Goal: Task Accomplishment & Management: Use online tool/utility

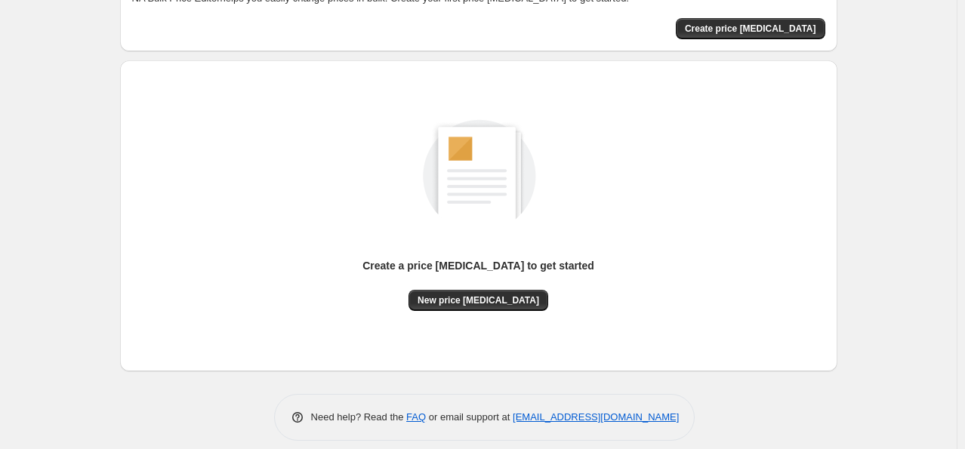
scroll to position [116, 0]
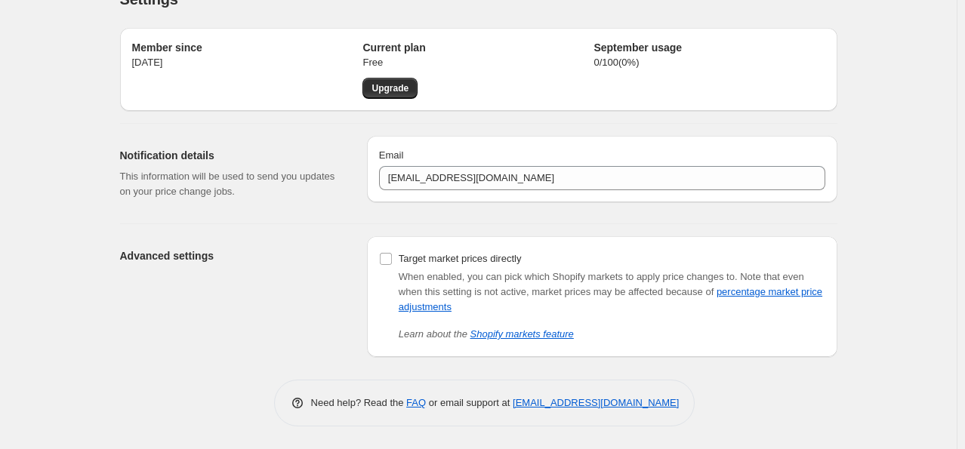
scroll to position [29, 0]
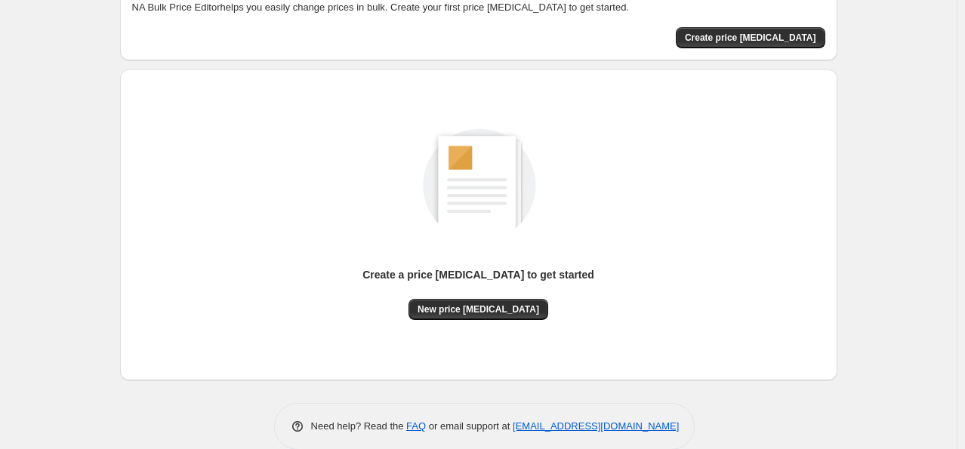
scroll to position [116, 0]
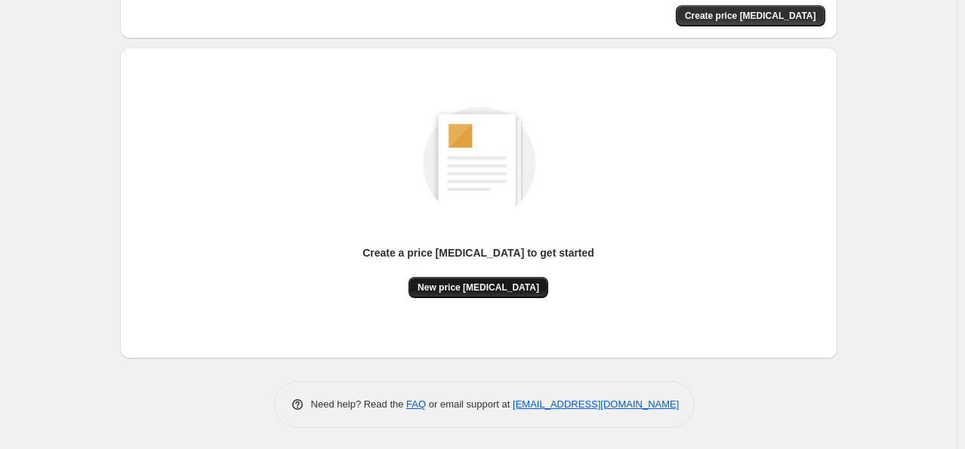
click at [455, 288] on span "New price change job" at bounding box center [479, 288] width 122 height 12
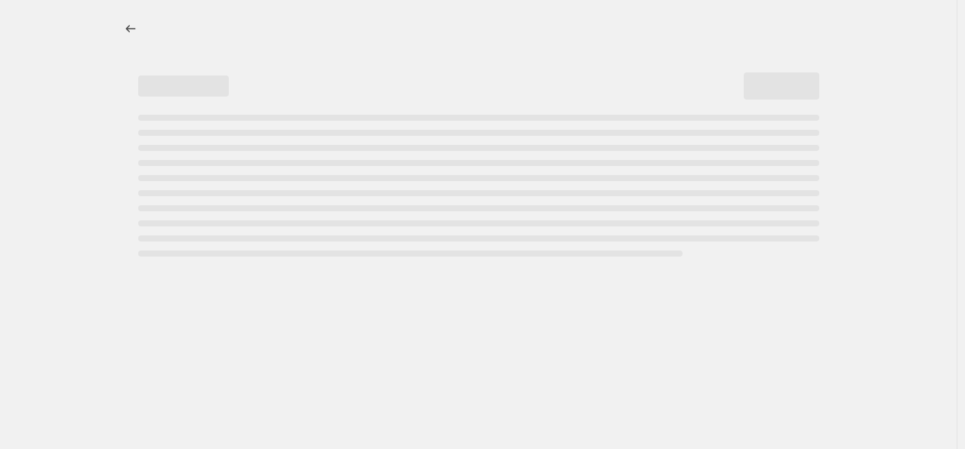
select select "percentage"
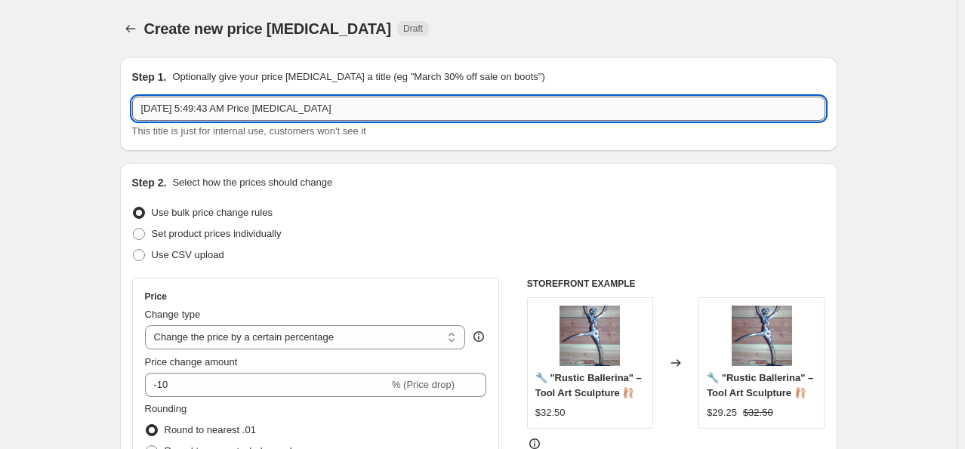
click at [338, 109] on input "Sep 23, 2025, 5:49:43 AM Price change job" at bounding box center [478, 109] width 693 height 24
type input "S"
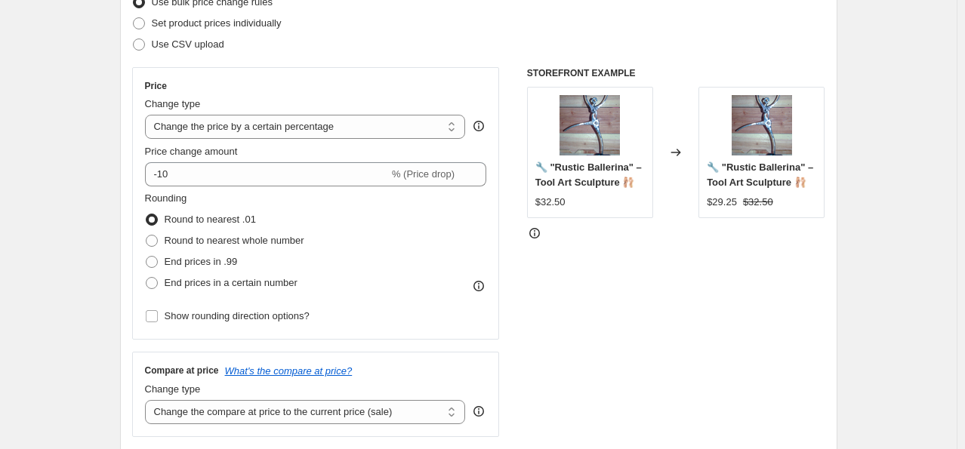
scroll to position [227, 0]
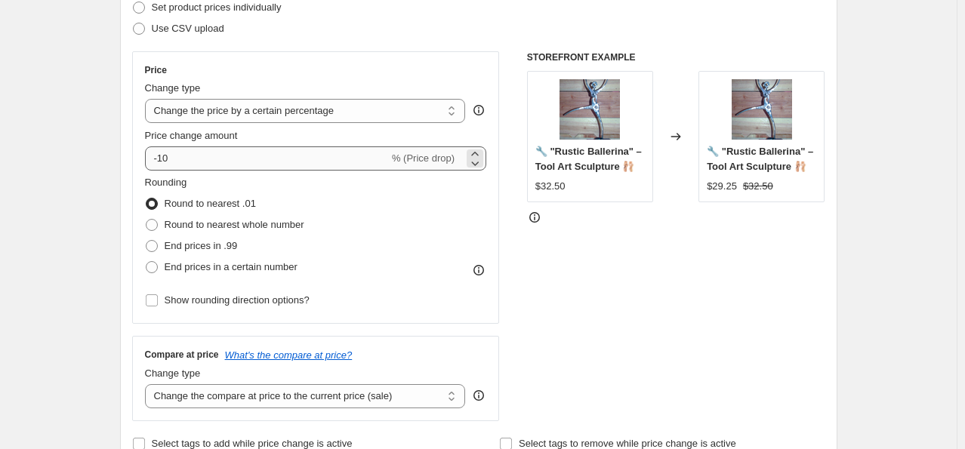
type input "25% OFF VINTAGE"
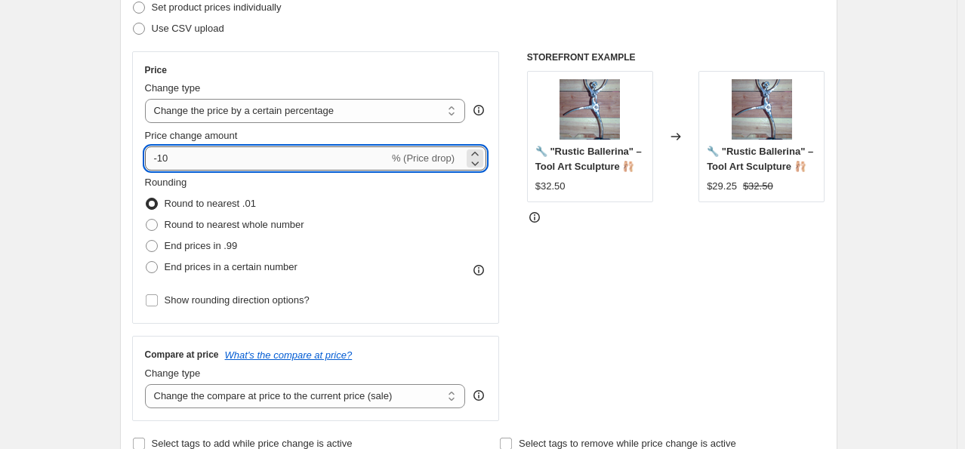
click at [174, 159] on input "-10" at bounding box center [267, 159] width 244 height 24
type input "-1"
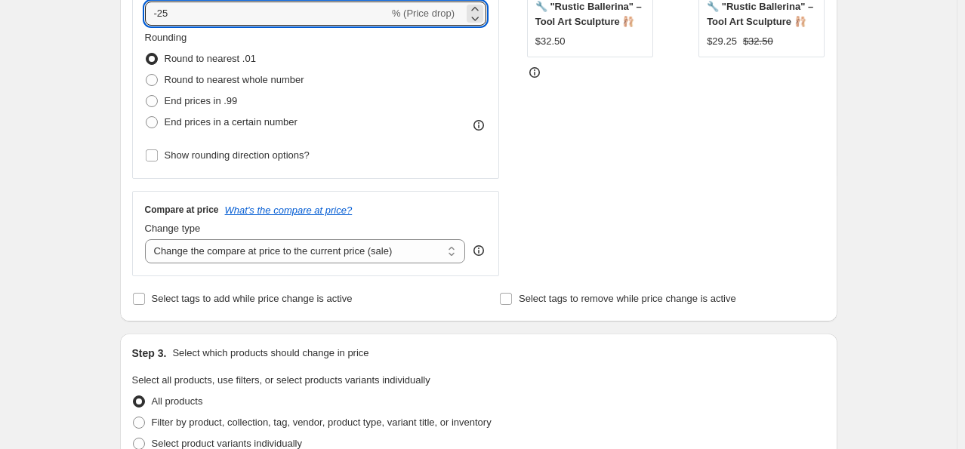
scroll to position [378, 0]
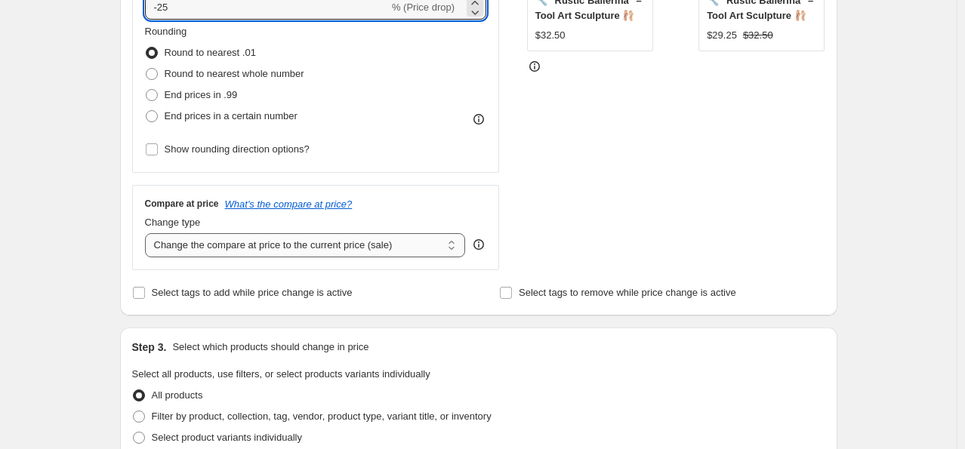
type input "-25"
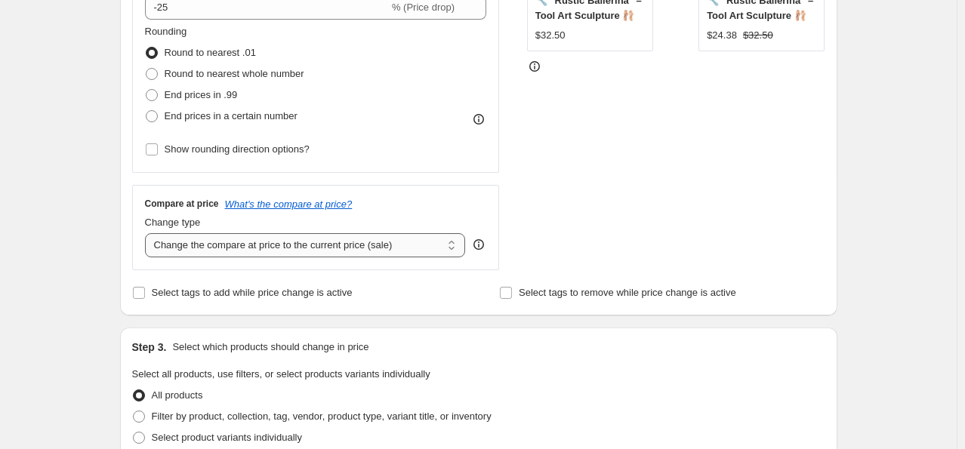
click at [450, 250] on select "Change the compare at price to the current price (sale) Change the compare at p…" at bounding box center [305, 245] width 321 height 24
click at [341, 204] on icon "What's the compare at price?" at bounding box center [289, 204] width 128 height 11
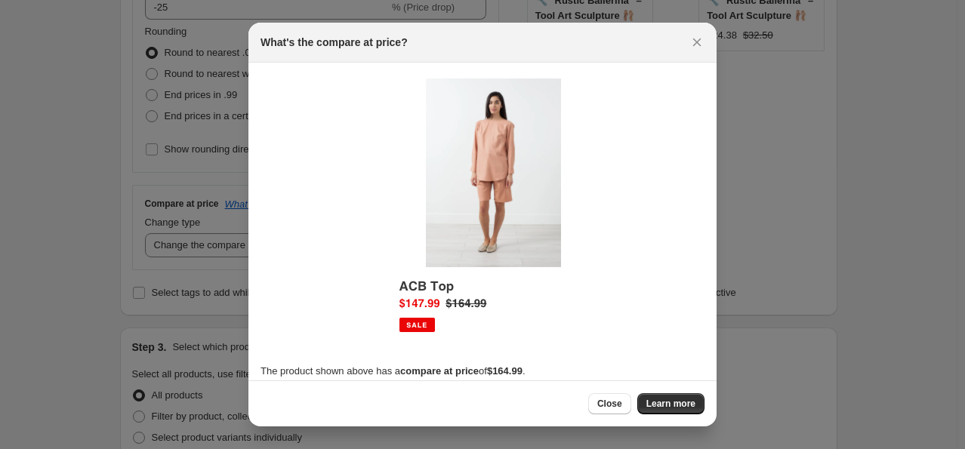
click at [606, 405] on span "Close" at bounding box center [610, 404] width 25 height 12
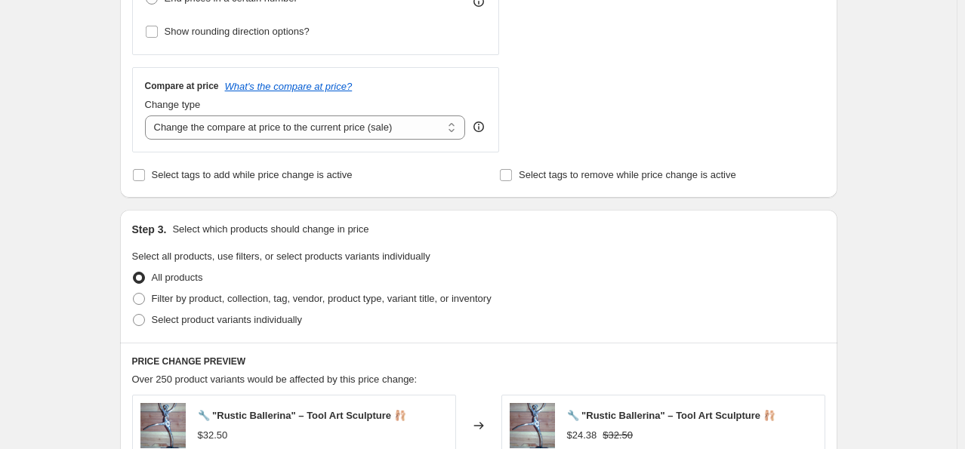
scroll to position [529, 0]
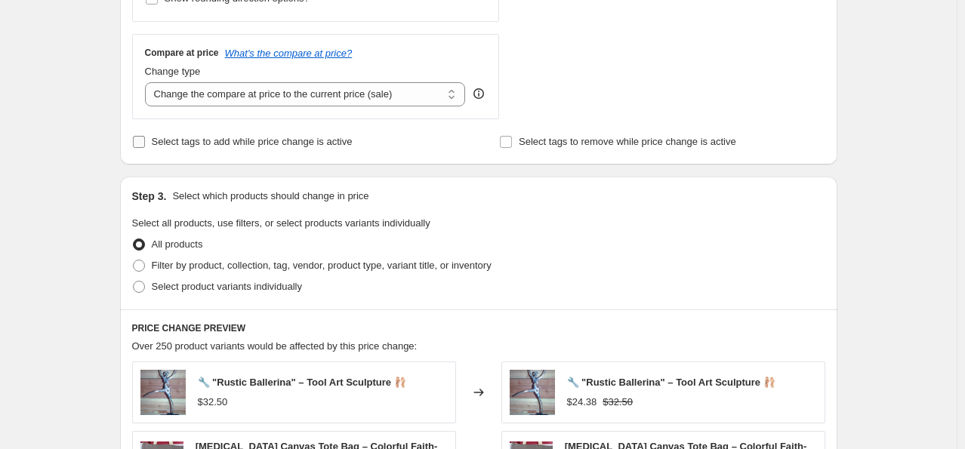
click at [140, 143] on input "Select tags to add while price change is active" at bounding box center [139, 142] width 12 height 12
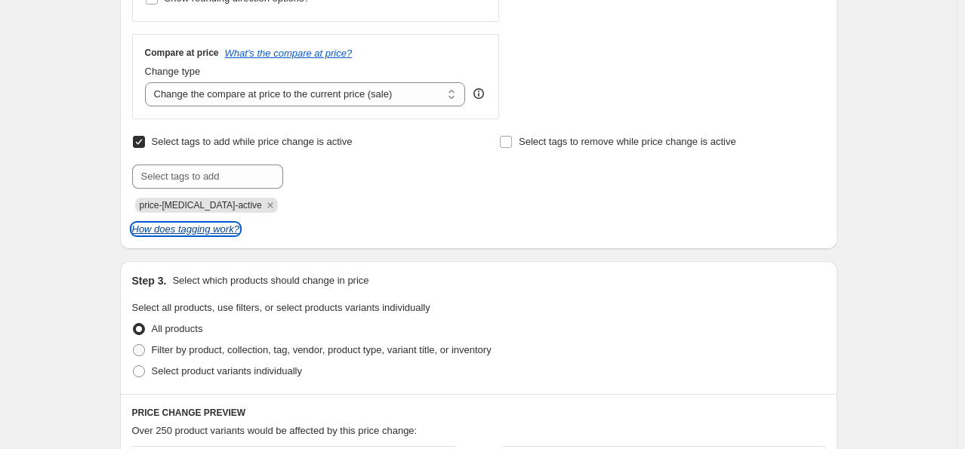
click at [217, 230] on icon "How does tagging work?" at bounding box center [185, 229] width 107 height 11
click at [141, 140] on input "Select tags to add while price change is active" at bounding box center [139, 142] width 12 height 12
checkbox input "false"
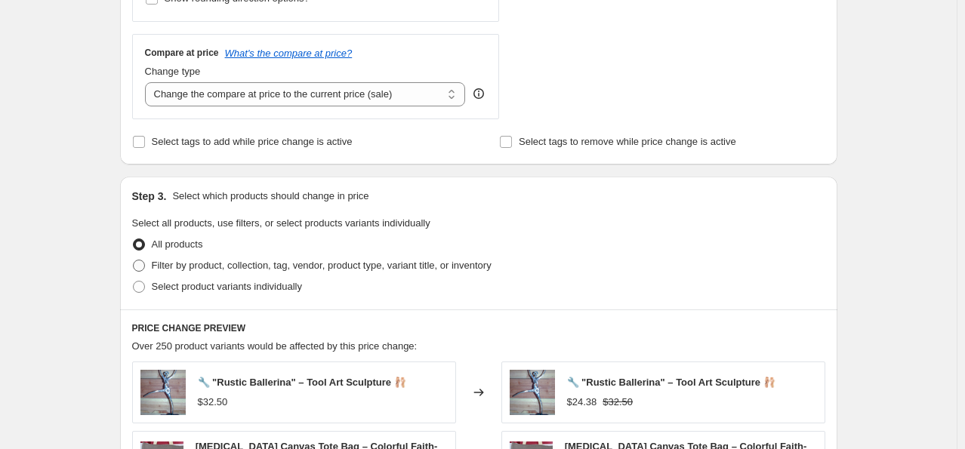
click at [141, 266] on span at bounding box center [139, 266] width 12 height 12
click at [134, 261] on input "Filter by product, collection, tag, vendor, product type, variant title, or inv…" at bounding box center [133, 260] width 1 height 1
radio input "true"
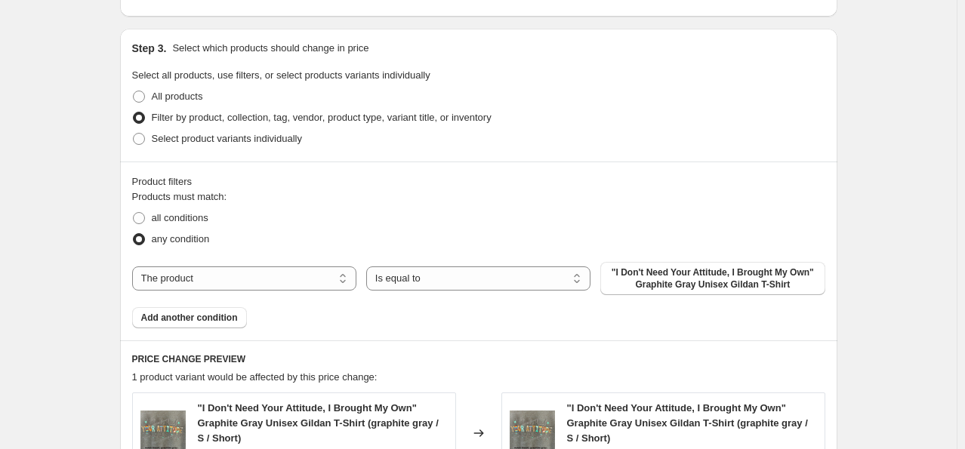
scroll to position [680, 0]
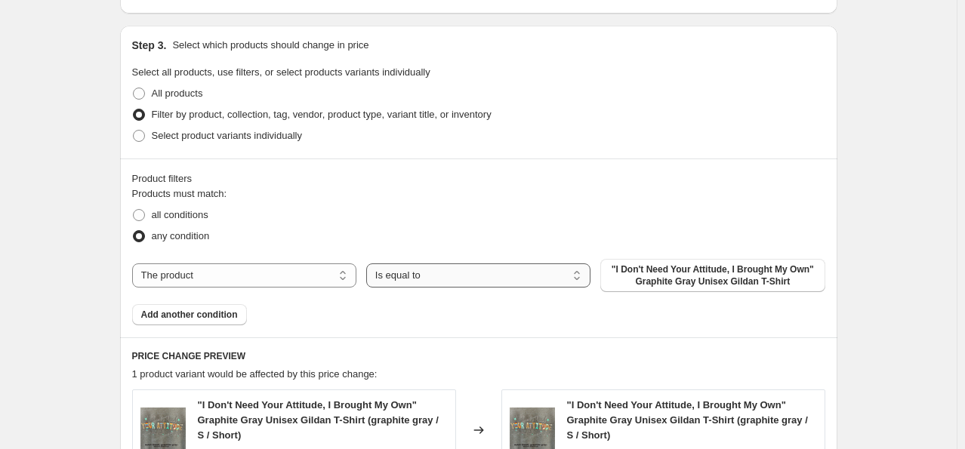
drag, startPoint x: 474, startPoint y: 284, endPoint x: 480, endPoint y: 275, distance: 10.9
click at [477, 280] on select "Is equal to Is not equal to" at bounding box center [478, 276] width 224 height 24
click at [480, 274] on select "Is equal to Is not equal to" at bounding box center [478, 276] width 224 height 24
click at [640, 278] on span ""I Don't Need Your Attitude, I Brought My Own" Graphite Gray Unisex Gildan T-Sh…" at bounding box center [713, 276] width 206 height 24
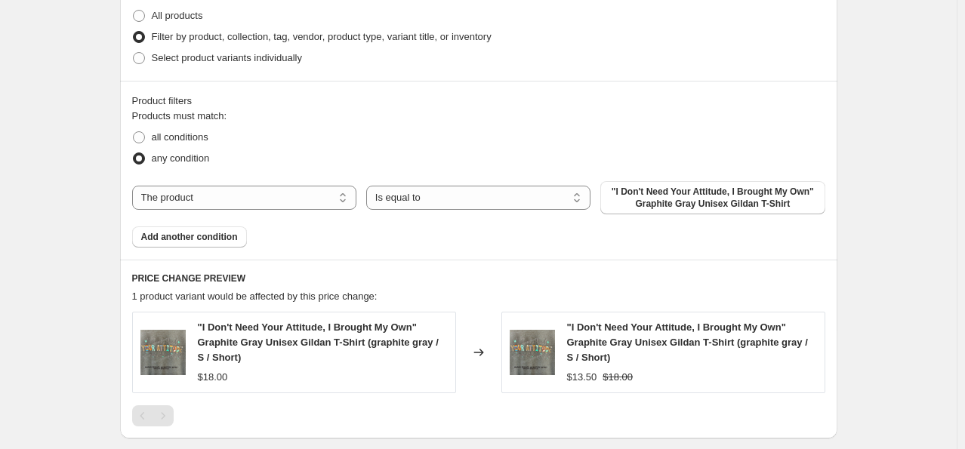
scroll to position [755, 0]
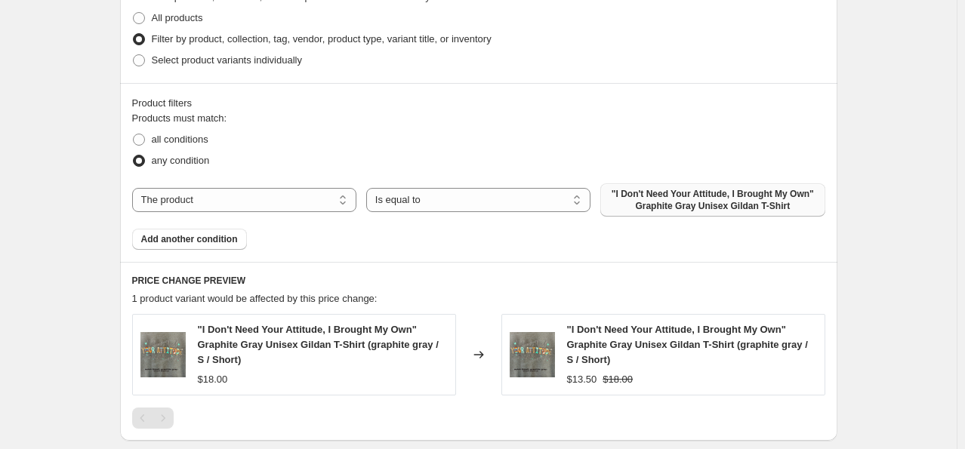
click at [656, 193] on span ""I Don't Need Your Attitude, I Brought My Own" Graphite Gray Unisex Gildan T-Sh…" at bounding box center [713, 200] width 206 height 24
click at [453, 208] on select "Is equal to Is not equal to" at bounding box center [478, 200] width 224 height 24
click at [347, 199] on select "The product The product's collection The product's tag The product's vendor The…" at bounding box center [244, 200] width 224 height 24
select select "collection"
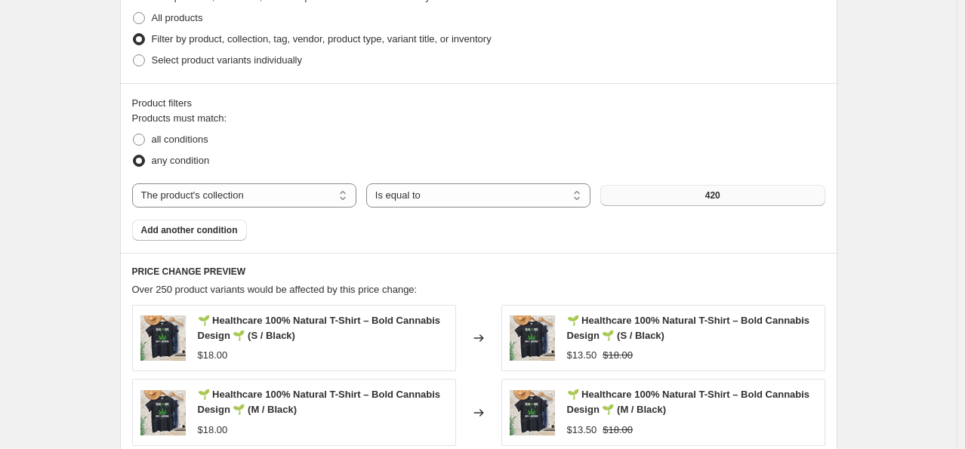
click at [678, 193] on button "420" at bounding box center [713, 195] width 224 height 21
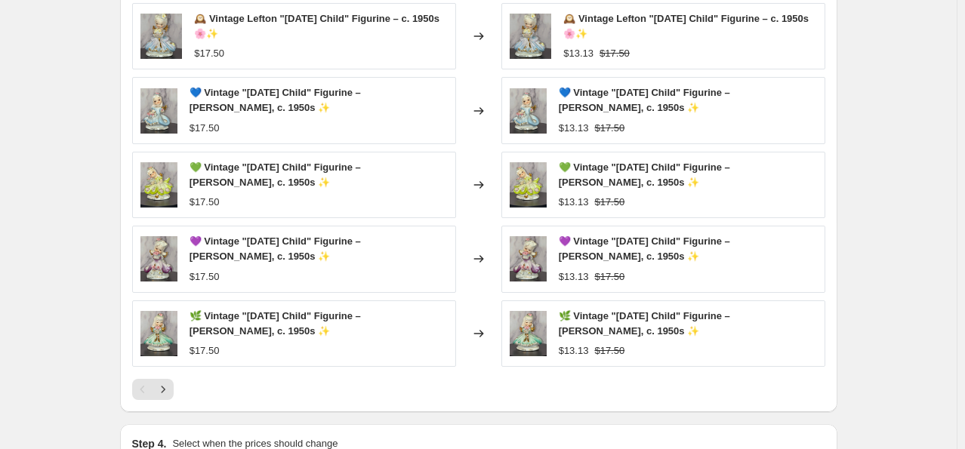
scroll to position [1102, 0]
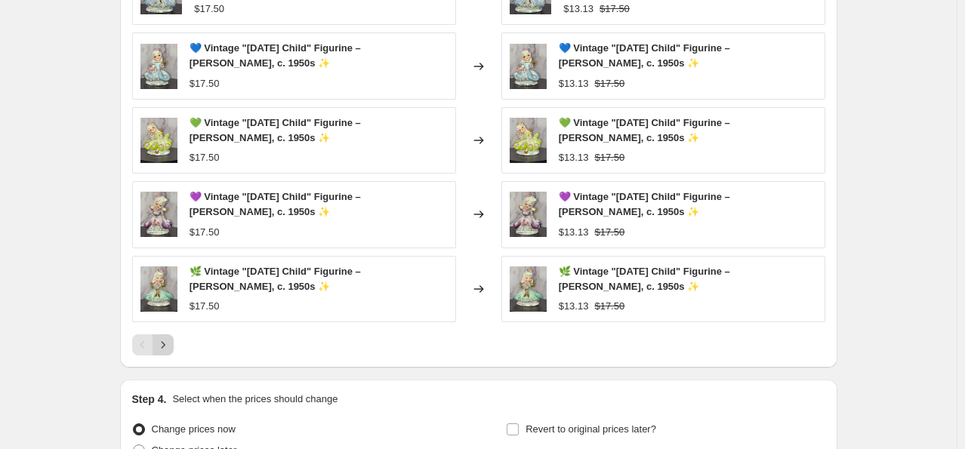
click at [166, 341] on icon "Next" at bounding box center [163, 345] width 15 height 15
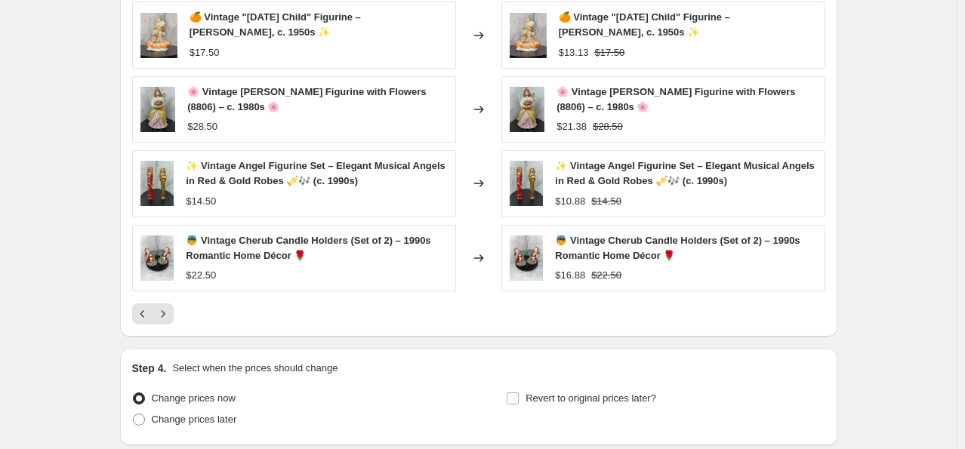
scroll to position [1178, 0]
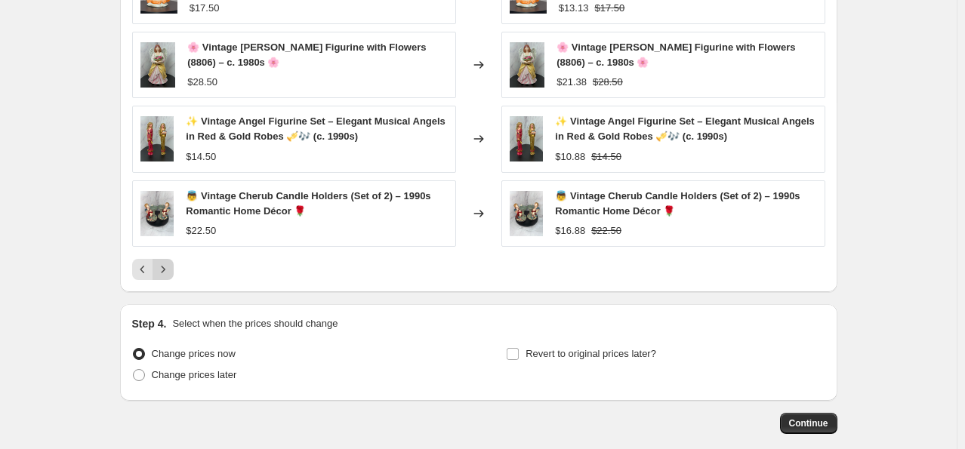
click at [171, 269] on icon "Next" at bounding box center [163, 269] width 15 height 15
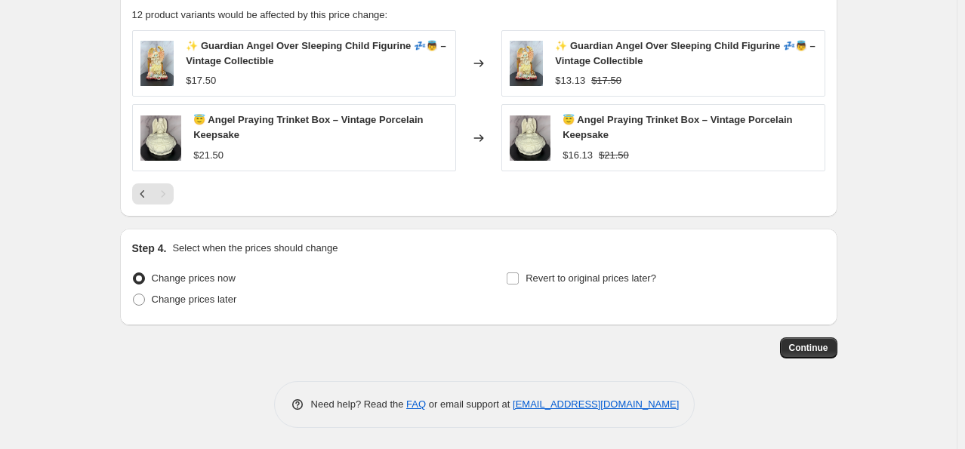
scroll to position [1030, 0]
click at [140, 296] on span at bounding box center [139, 300] width 12 height 12
click at [134, 295] on input "Change prices later" at bounding box center [133, 294] width 1 height 1
radio input "true"
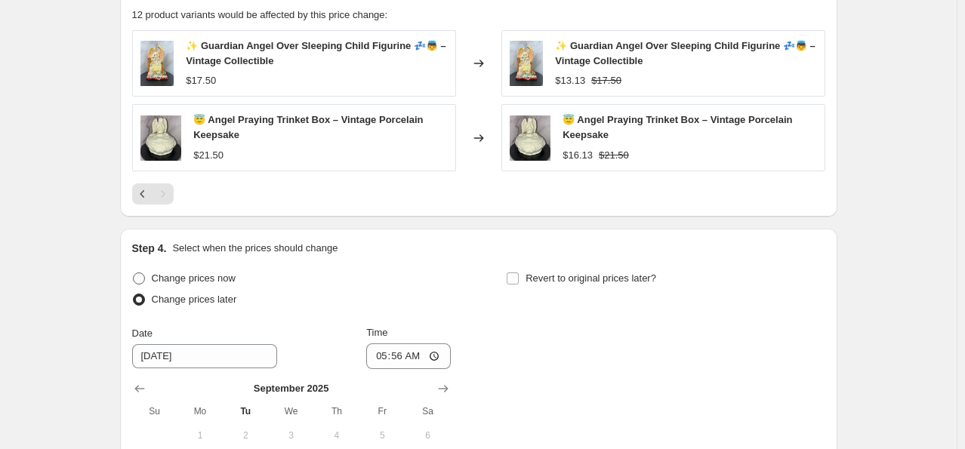
click at [144, 273] on span at bounding box center [139, 279] width 12 height 12
click at [134, 273] on input "Change prices now" at bounding box center [133, 273] width 1 height 1
radio input "true"
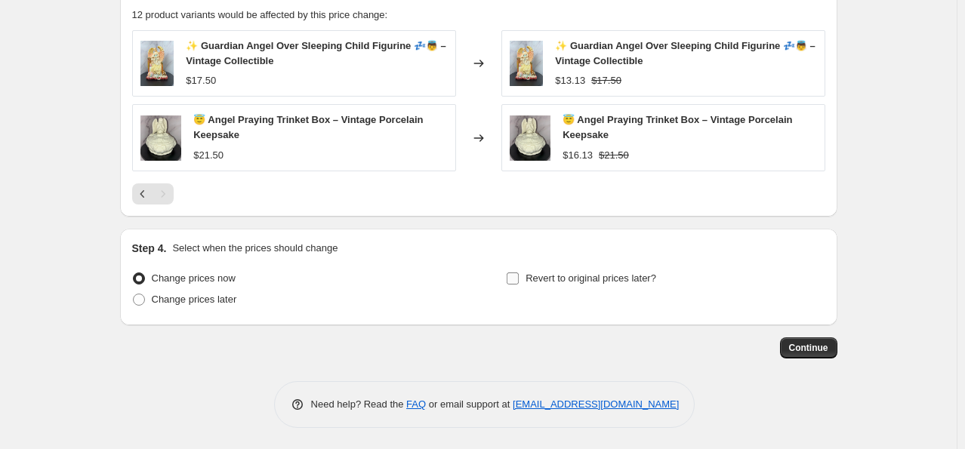
click at [516, 277] on input "Revert to original prices later?" at bounding box center [513, 279] width 12 height 12
checkbox input "true"
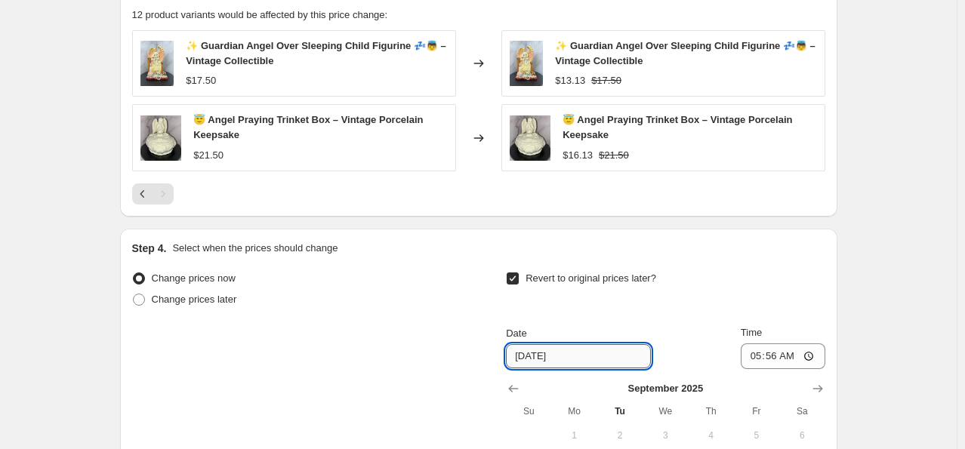
click at [581, 350] on input "9/30/2025" at bounding box center [578, 356] width 145 height 24
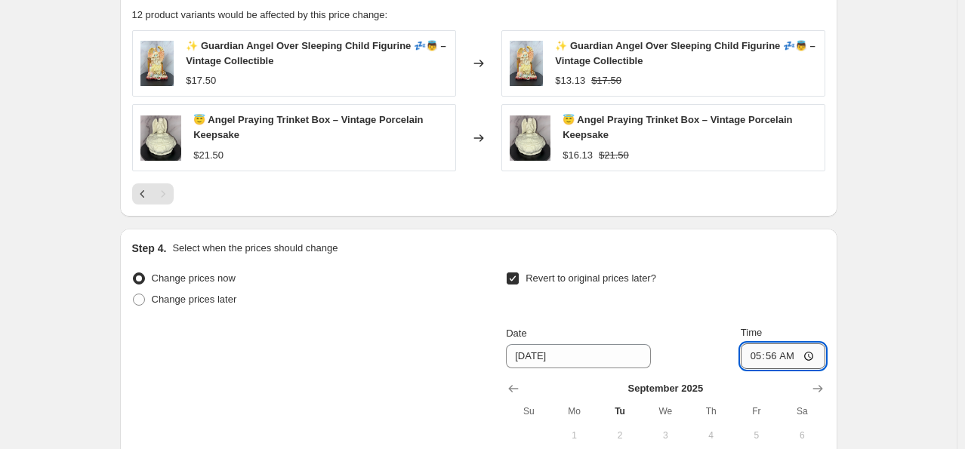
click at [807, 354] on input "05:56" at bounding box center [783, 357] width 85 height 26
type input "17:00"
click at [663, 319] on div "Revert to original prices later? Date 9/30/2025 Time 17:00 September 2025 Su Mo…" at bounding box center [665, 406] width 319 height 276
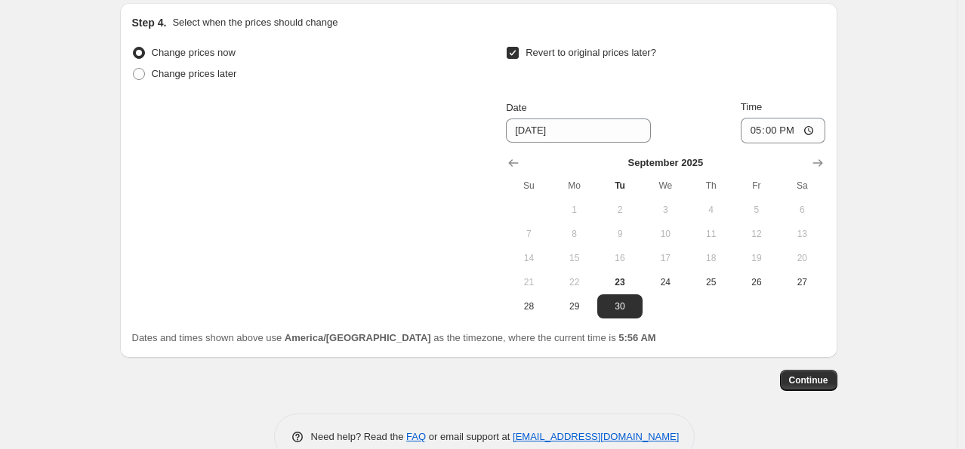
scroll to position [1257, 0]
click at [824, 381] on span "Continue" at bounding box center [808, 380] width 39 height 12
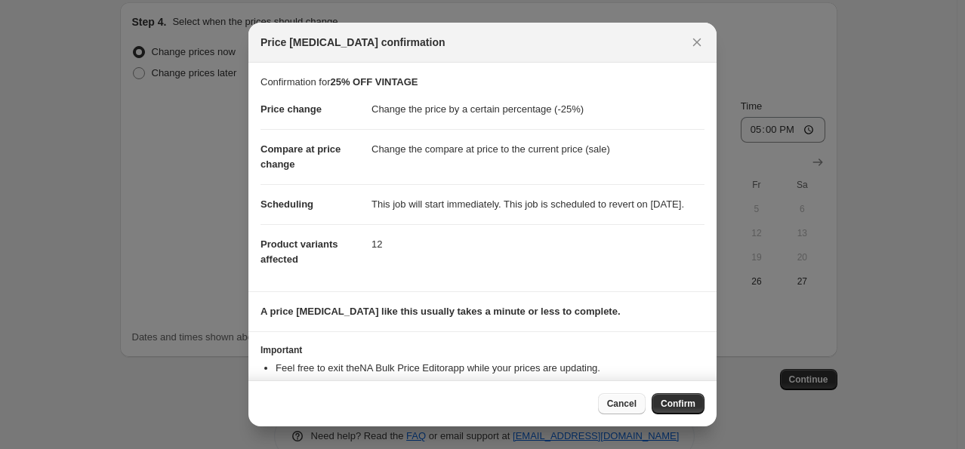
click at [624, 402] on span "Cancel" at bounding box center [621, 404] width 29 height 12
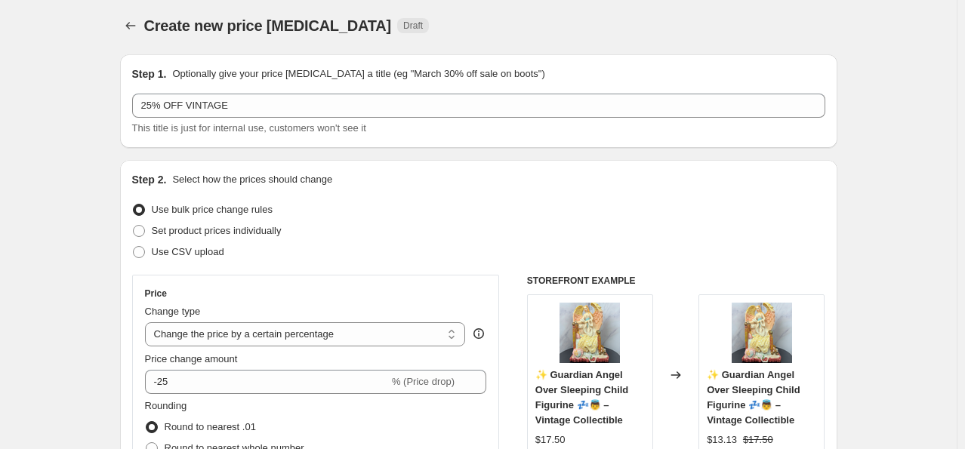
scroll to position [0, 0]
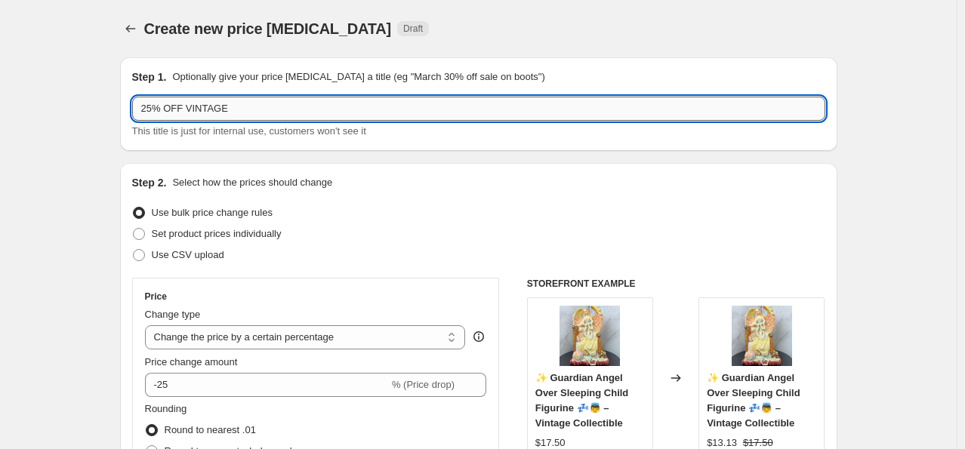
click at [242, 112] on input "25% OFF VINTAGE" at bounding box center [478, 109] width 693 height 24
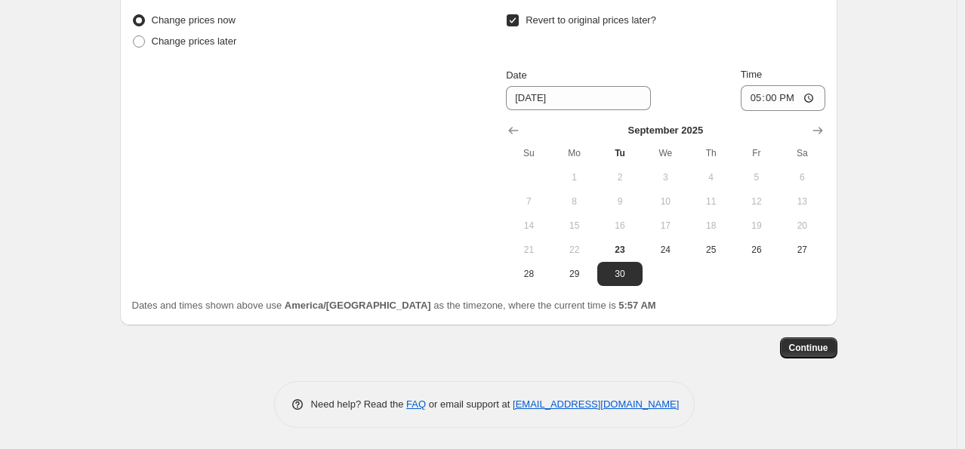
scroll to position [1289, 0]
type input "25% OFF VINTAGE ANGELS"
click at [816, 347] on span "Continue" at bounding box center [808, 347] width 39 height 12
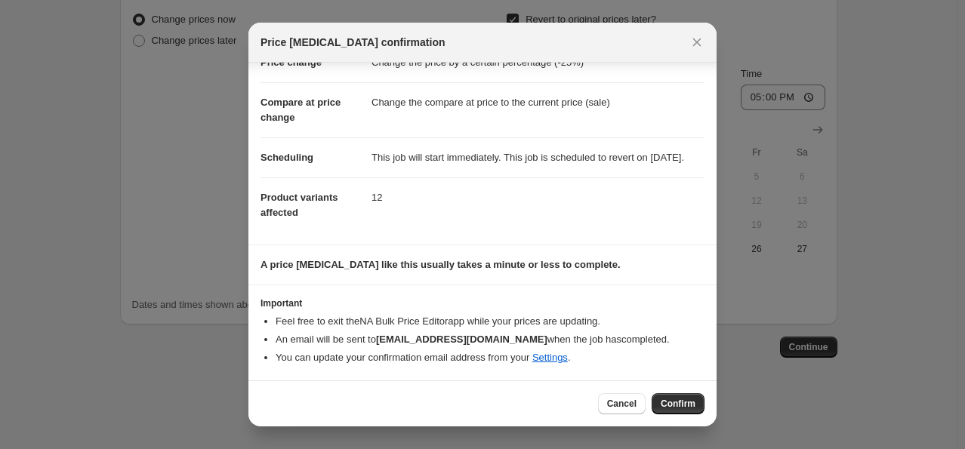
scroll to position [60, 0]
click at [686, 405] on span "Confirm" at bounding box center [678, 404] width 35 height 12
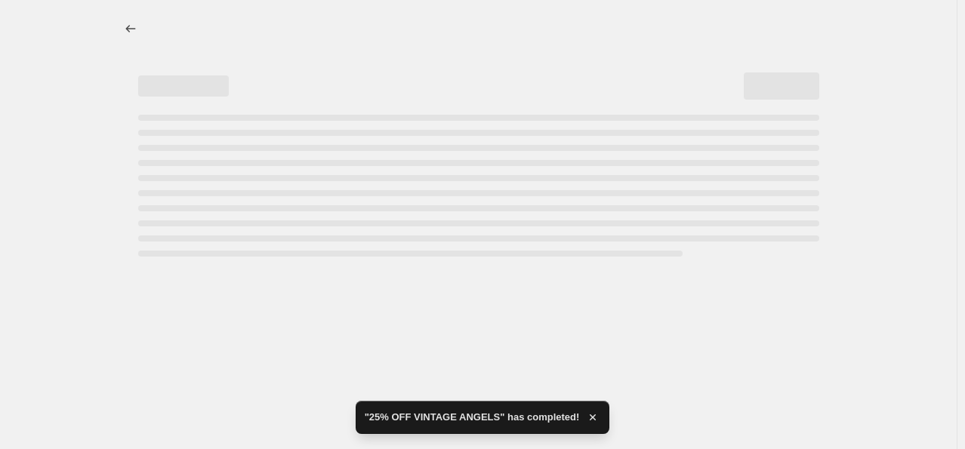
select select "percentage"
select select "collection"
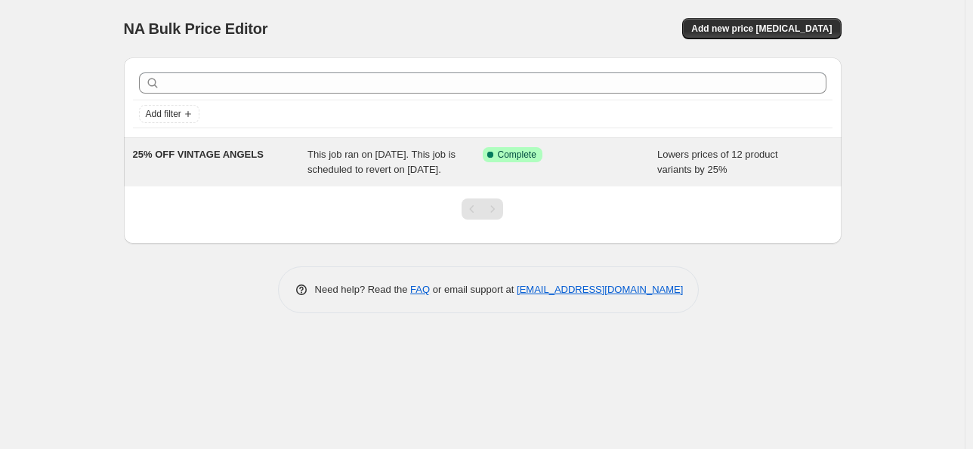
click at [366, 166] on span "This job ran on September 23, 2025. This job is scheduled to revert on Septembe…" at bounding box center [381, 162] width 148 height 26
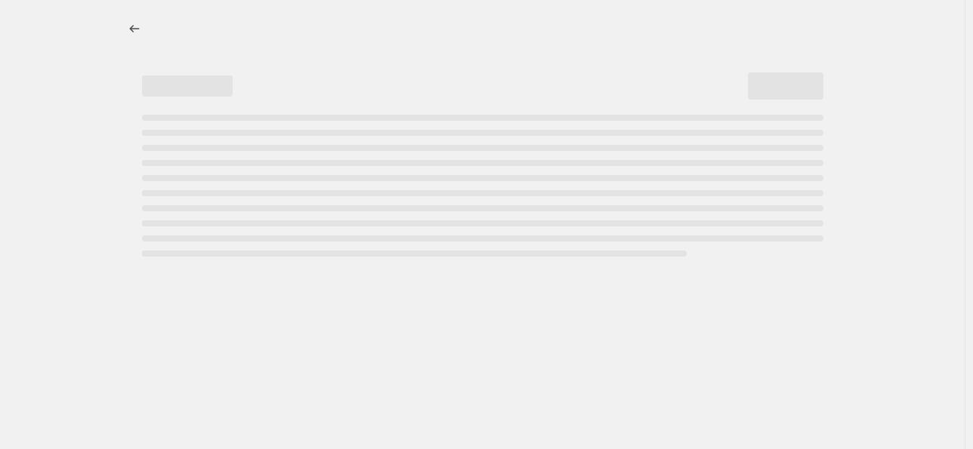
select select "percentage"
select select "collection"
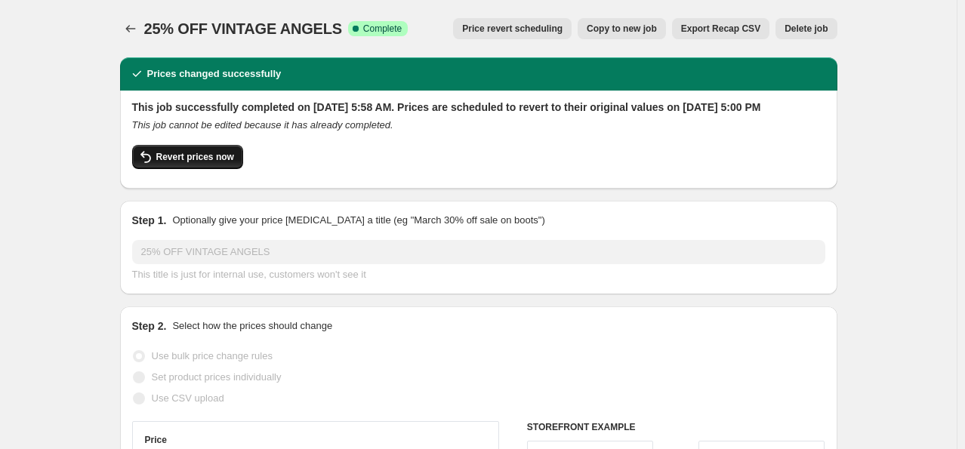
click at [198, 163] on span "Revert prices now" at bounding box center [195, 157] width 78 height 12
checkbox input "false"
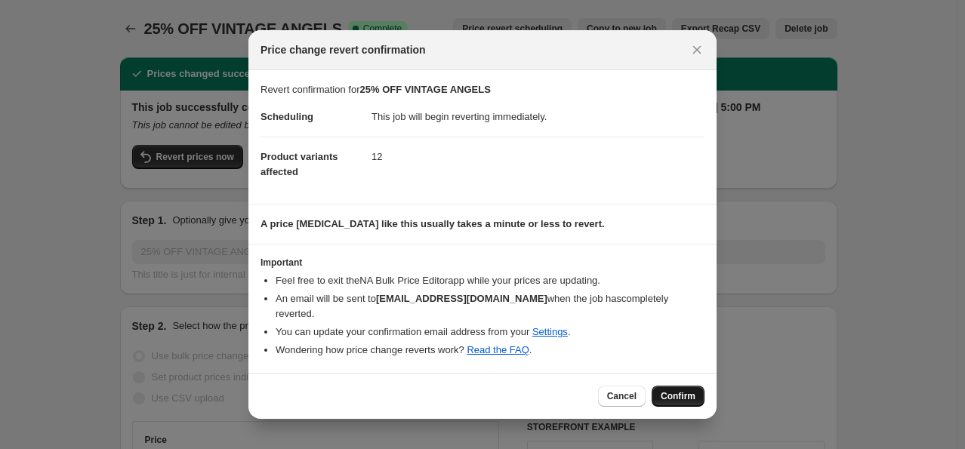
click at [675, 396] on span "Confirm" at bounding box center [678, 397] width 35 height 12
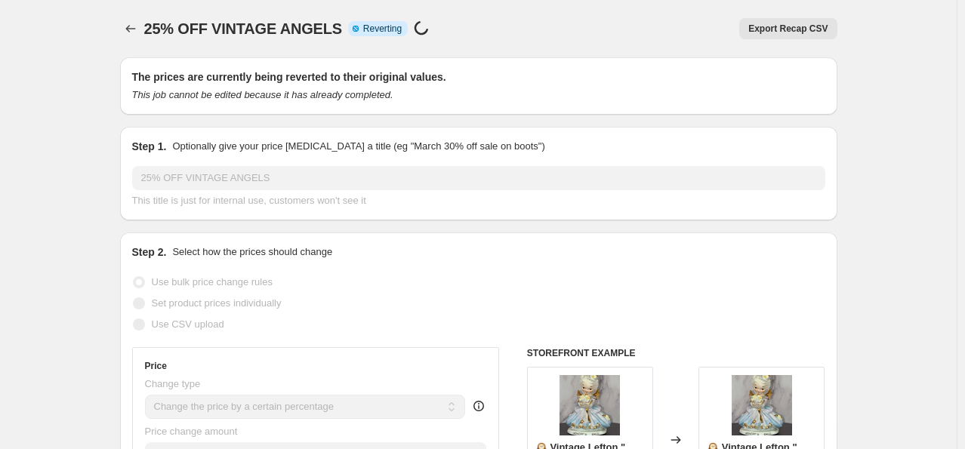
select select "percentage"
select select "collection"
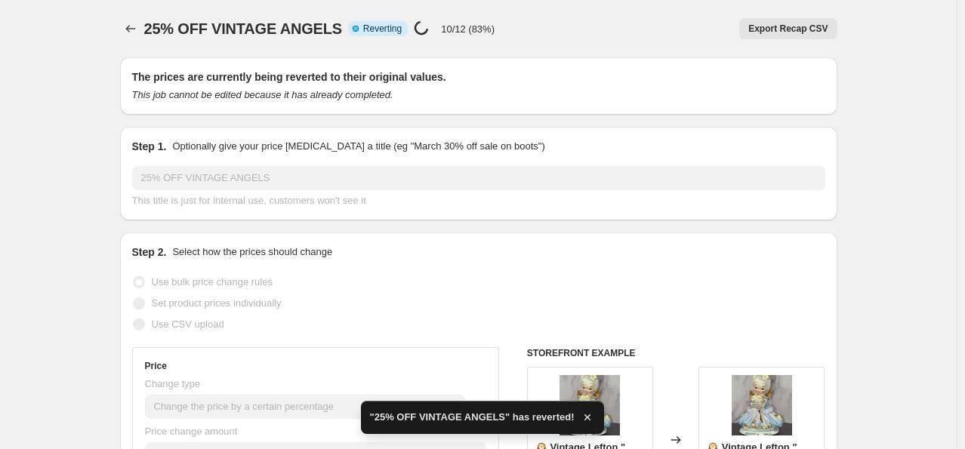
checkbox input "true"
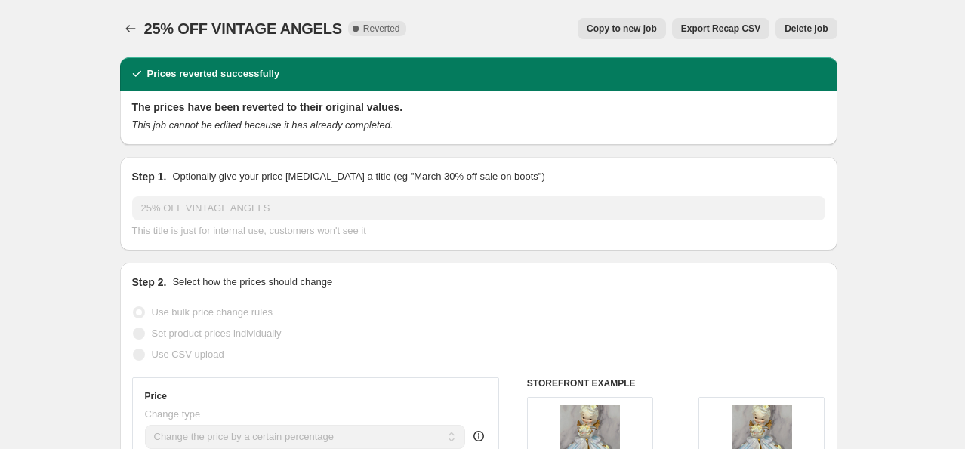
click at [815, 26] on span "Delete job" at bounding box center [806, 29] width 43 height 12
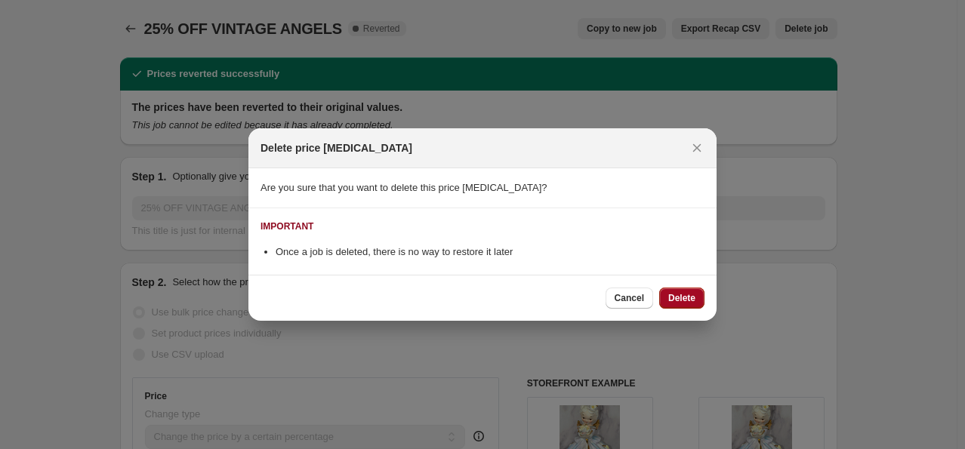
click at [686, 304] on span "Delete" at bounding box center [682, 298] width 27 height 12
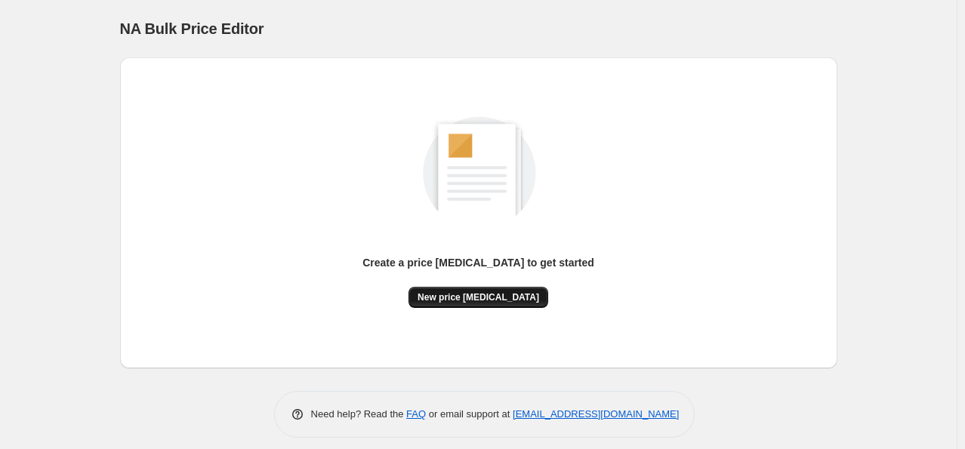
click at [501, 299] on span "New price change job" at bounding box center [479, 298] width 122 height 12
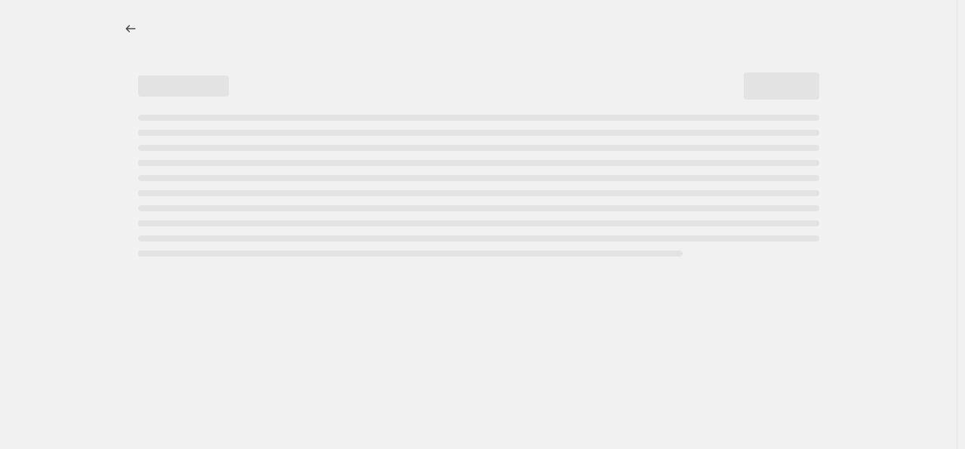
select select "percentage"
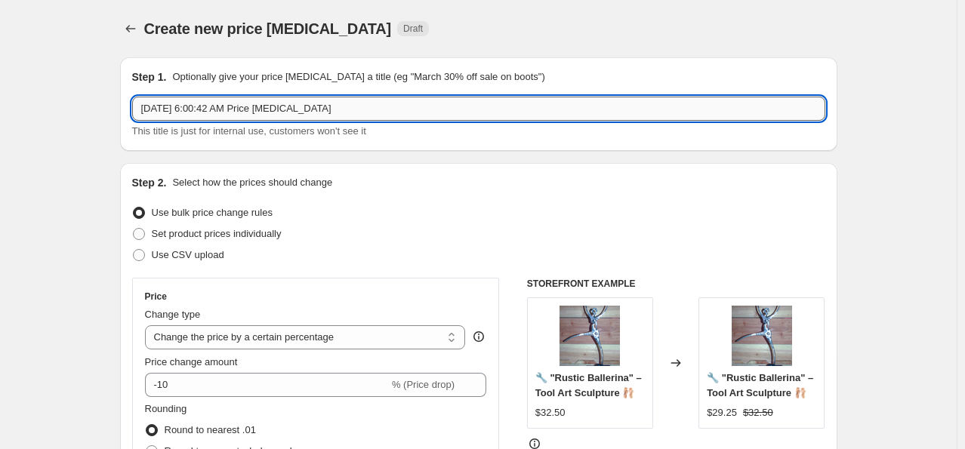
click at [434, 107] on input "Sep 23, 2025, 6:00:42 AM Price change job" at bounding box center [478, 109] width 693 height 24
type input "S"
click at [133, 33] on icon "Price change jobs" at bounding box center [130, 28] width 15 height 15
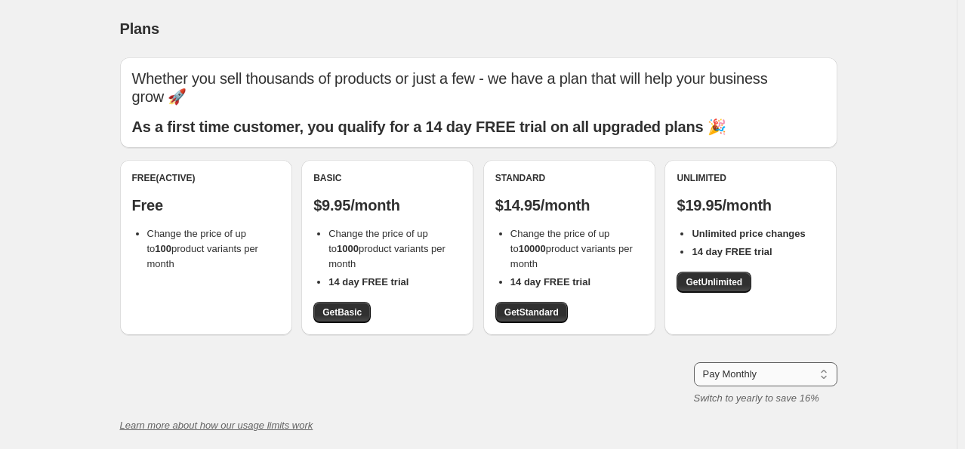
click at [801, 380] on select "Pay Monthly Pay Yearly (Save 16%)" at bounding box center [766, 375] width 144 height 24
select select "year"
click at [697, 363] on select "Pay Monthly Pay Yearly (Save 16%)" at bounding box center [766, 375] width 144 height 24
